Goal: Use online tool/utility: Use online tool/utility

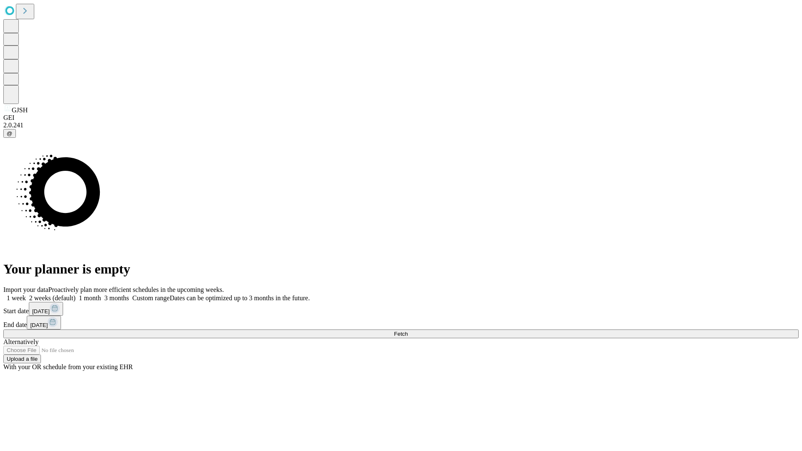
click at [26, 294] on label "1 week" at bounding box center [14, 297] width 23 height 7
click at [407, 331] on span "Fetch" at bounding box center [401, 334] width 14 height 6
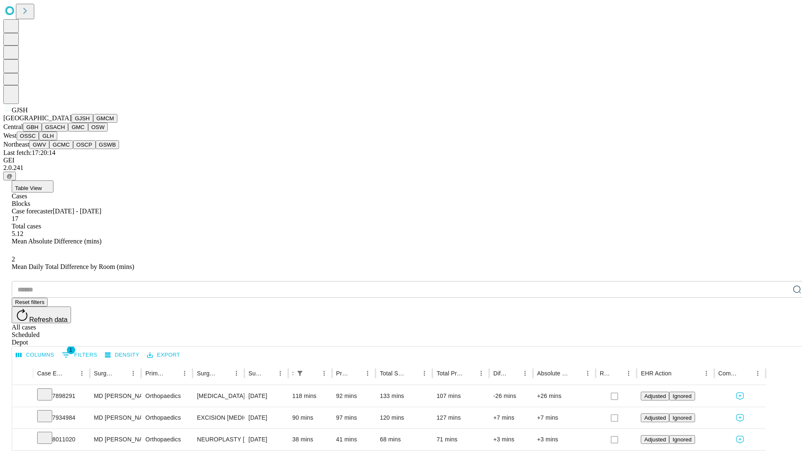
click at [93, 123] on button "GMCM" at bounding box center [105, 118] width 24 height 9
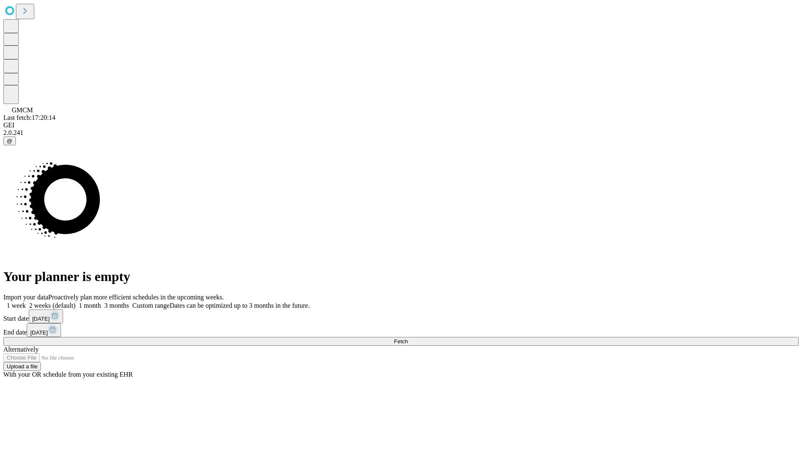
click at [26, 302] on label "1 week" at bounding box center [14, 305] width 23 height 7
click at [407, 338] on span "Fetch" at bounding box center [401, 341] width 14 height 6
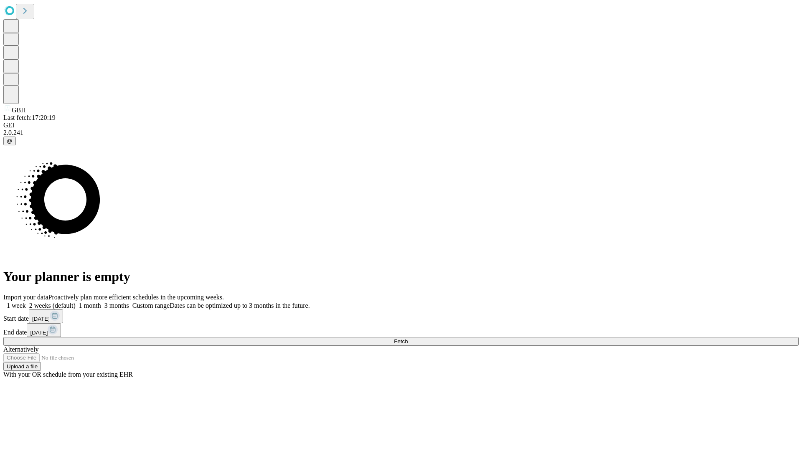
click at [26, 302] on label "1 week" at bounding box center [14, 305] width 23 height 7
click at [407, 338] on span "Fetch" at bounding box center [401, 341] width 14 height 6
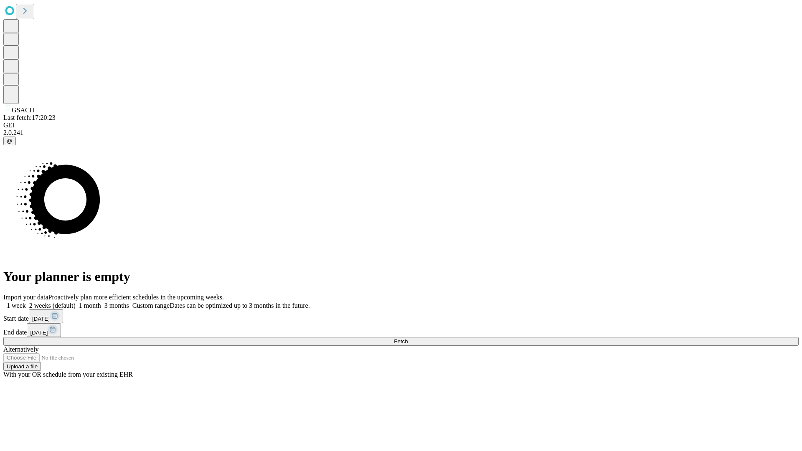
click at [26, 302] on label "1 week" at bounding box center [14, 305] width 23 height 7
click at [407, 338] on span "Fetch" at bounding box center [401, 341] width 14 height 6
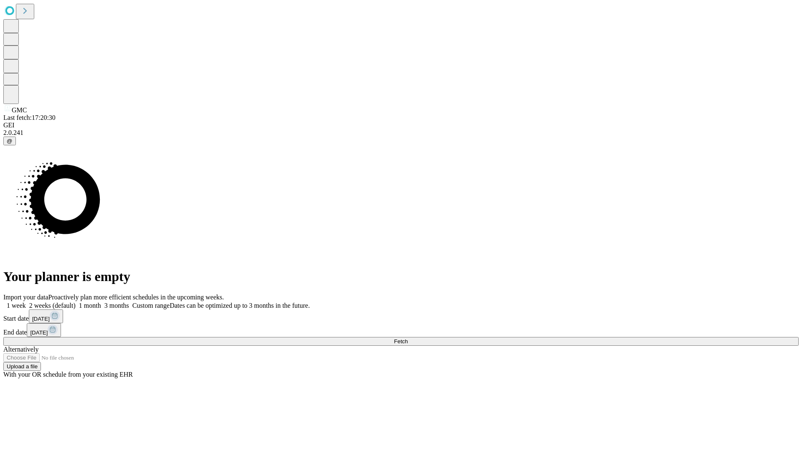
click at [26, 302] on label "1 week" at bounding box center [14, 305] width 23 height 7
click at [407, 338] on span "Fetch" at bounding box center [401, 341] width 14 height 6
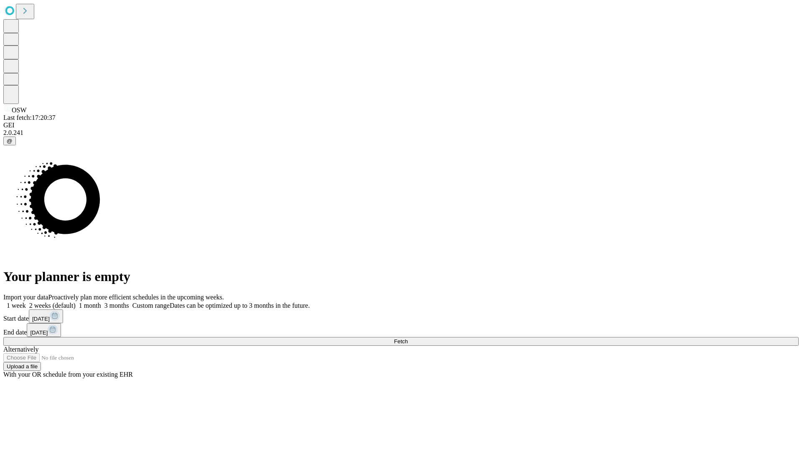
click at [26, 302] on label "1 week" at bounding box center [14, 305] width 23 height 7
click at [407, 338] on span "Fetch" at bounding box center [401, 341] width 14 height 6
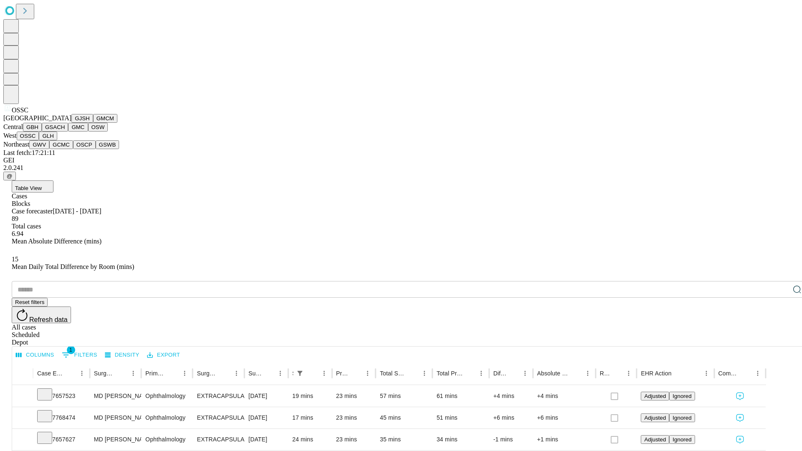
click at [57, 140] on button "GLH" at bounding box center [48, 136] width 18 height 9
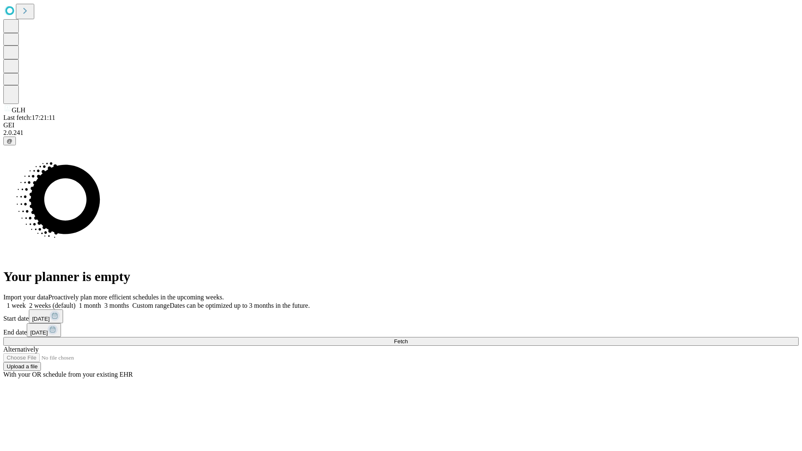
click at [26, 302] on label "1 week" at bounding box center [14, 305] width 23 height 7
click at [407, 338] on span "Fetch" at bounding box center [401, 341] width 14 height 6
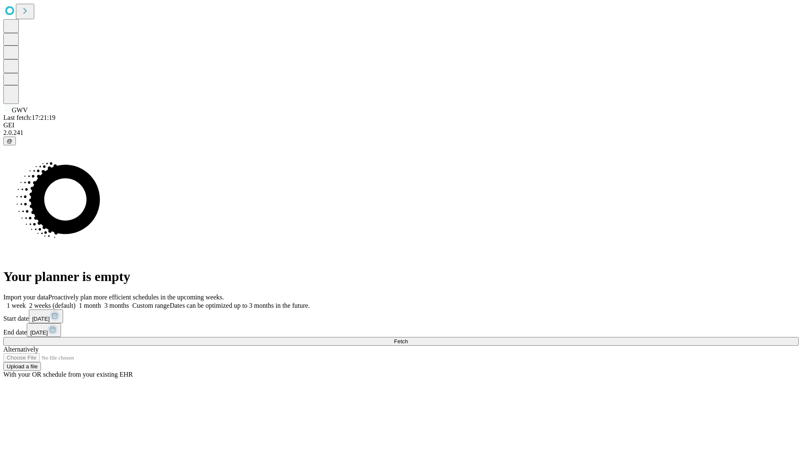
click at [26, 302] on label "1 week" at bounding box center [14, 305] width 23 height 7
click at [407, 338] on span "Fetch" at bounding box center [401, 341] width 14 height 6
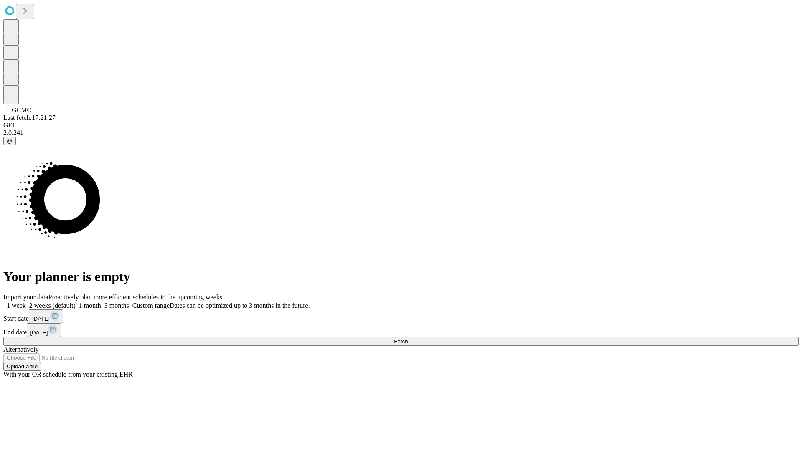
click at [407, 338] on span "Fetch" at bounding box center [401, 341] width 14 height 6
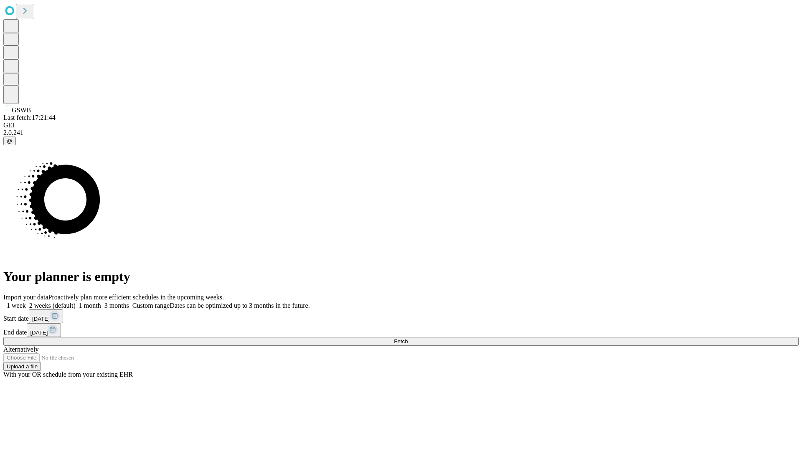
click at [407, 338] on span "Fetch" at bounding box center [401, 341] width 14 height 6
